Goal: Information Seeking & Learning: Check status

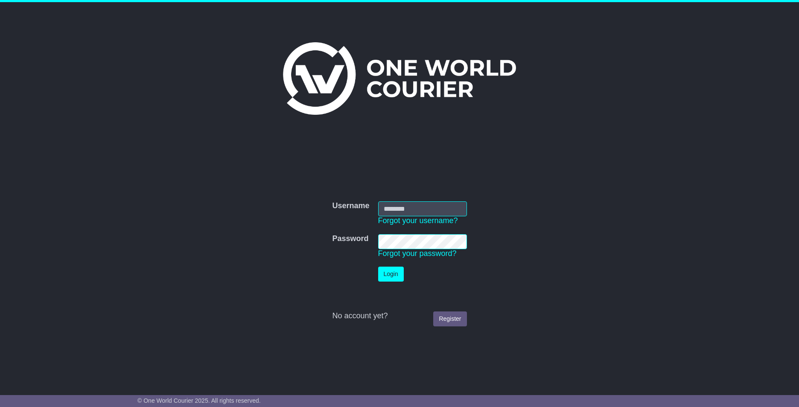
type input "**********"
click at [401, 275] on button "Login" at bounding box center [391, 274] width 26 height 15
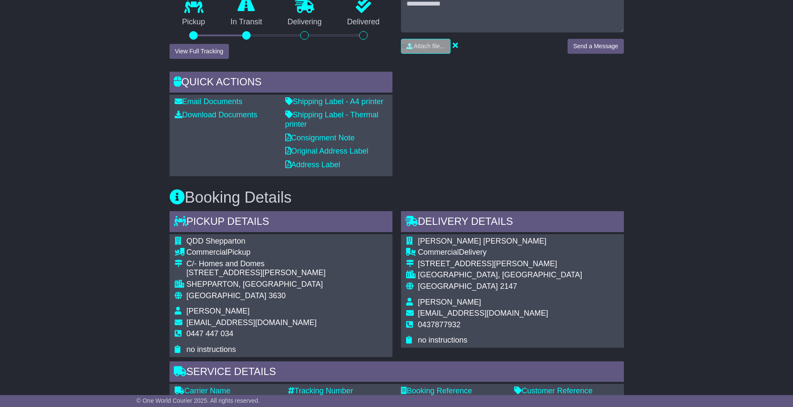
scroll to position [299, 0]
